Goal: Transaction & Acquisition: Purchase product/service

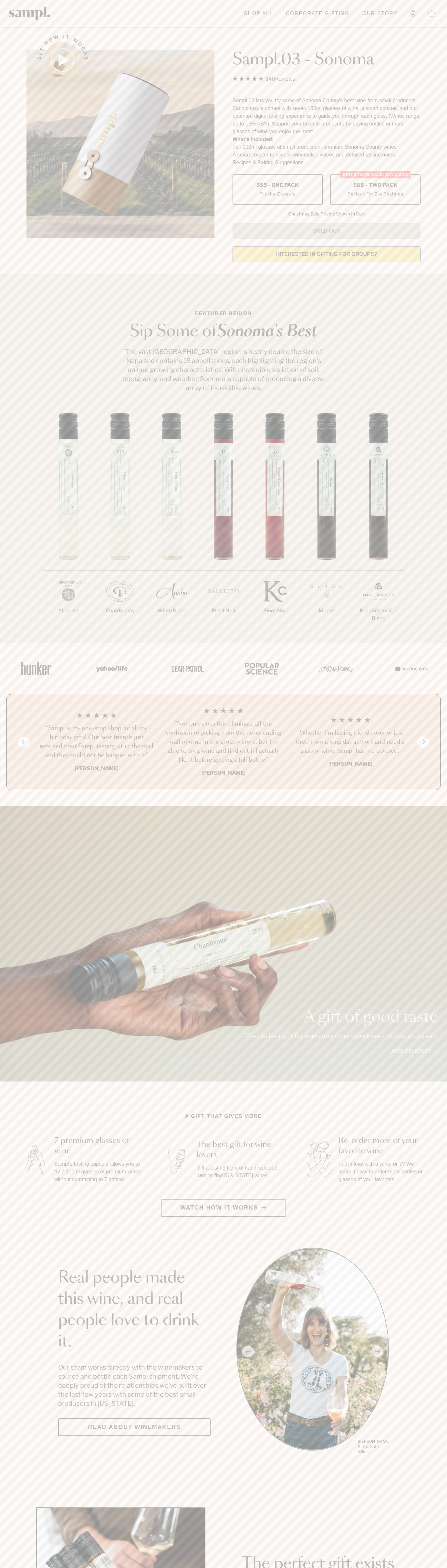
click at [375, 190] on label "Christmas SALE! Save 20% $88 - Two Pack Perfect For 2-4 Tastings" at bounding box center [375, 189] width 90 height 30
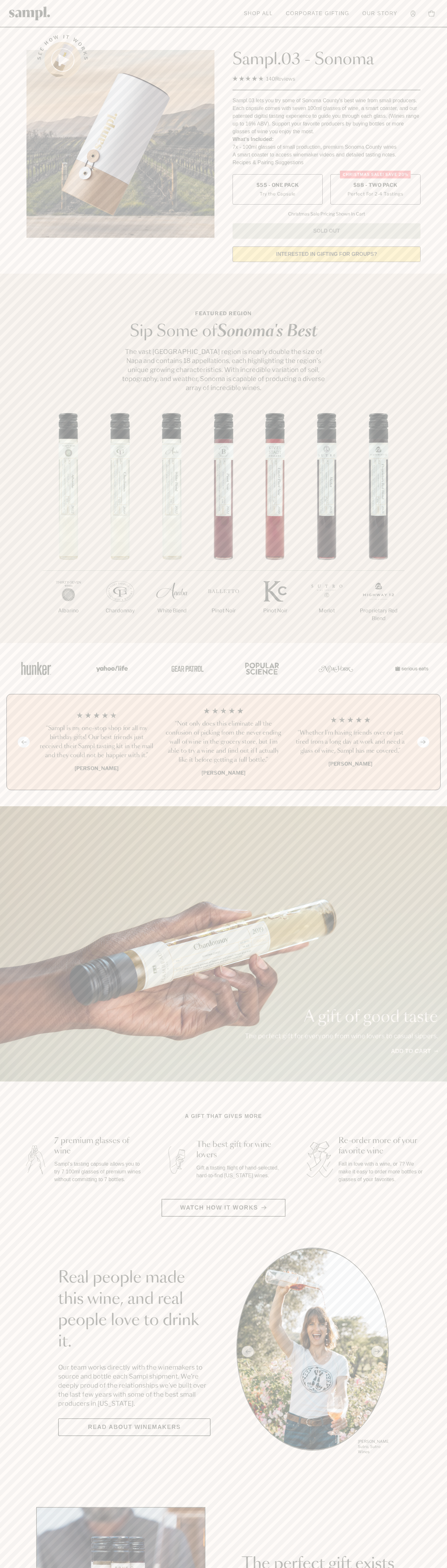
click at [96, 743] on h3 "“Sampl is my one-stop shop for all my birthday gifts! Our best friends just rec…" at bounding box center [96, 741] width 116 height 36
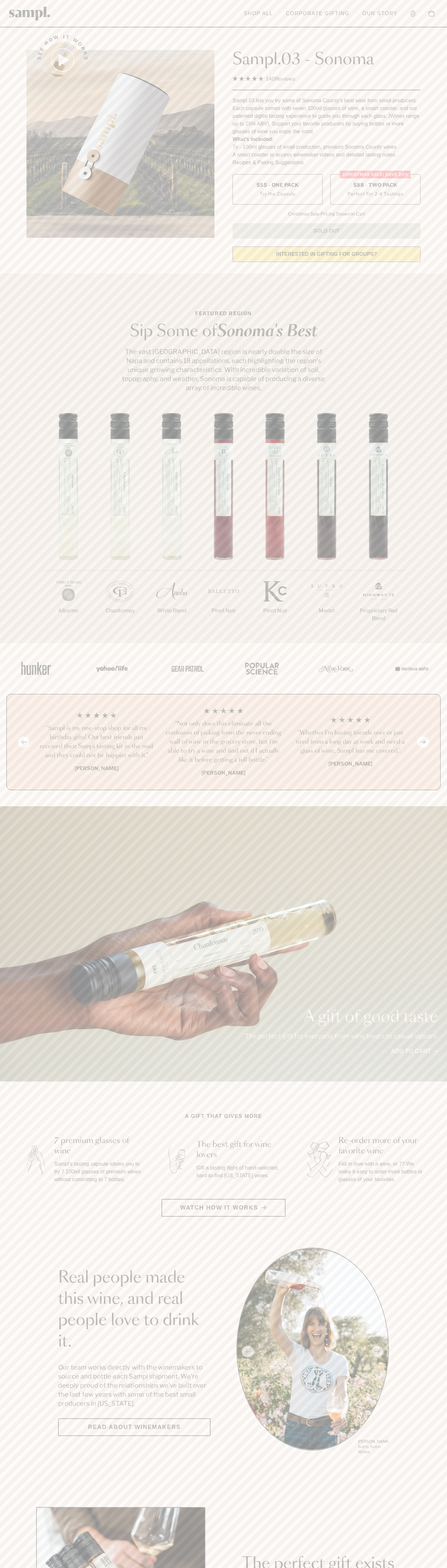
click at [57, 24] on header "Toggle navigation menu Shop All Corporate Gifting Our Story Account Story Shop …" at bounding box center [224, 13] width 447 height 27
click at [58, 1567] on html "Skip to main content Toggle navigation menu Shop All Corporate Gifting Our Stor…" at bounding box center [224, 1513] width 447 height 3026
click at [17, 219] on section "See how it works Sampl.03 - Sonoma 4.9 Rated 4.9 out of 5 stars 140 Reviews Cli…" at bounding box center [224, 146] width 447 height 241
click at [375, 190] on label "Christmas SALE! Save 20% $88 - Two Pack Perfect For 2-4 Tastings" at bounding box center [375, 189] width 90 height 30
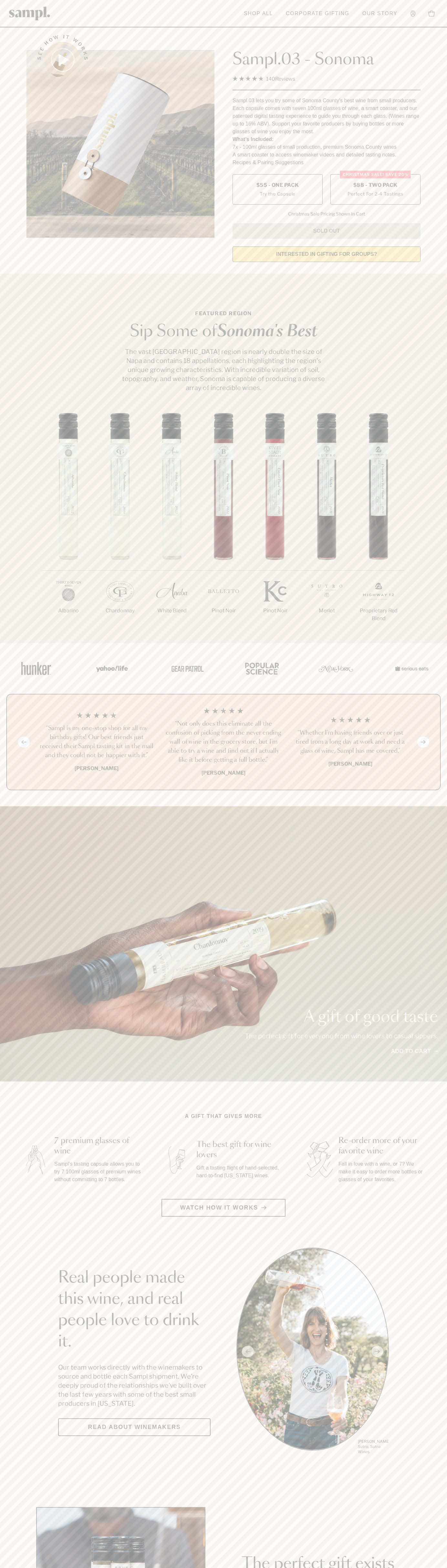
click at [96, 743] on h3 "“Sampl is my one-stop shop for all my birthday gifts! Our best friends just rec…" at bounding box center [96, 741] width 116 height 36
